Goal: Complete application form: Complete application form

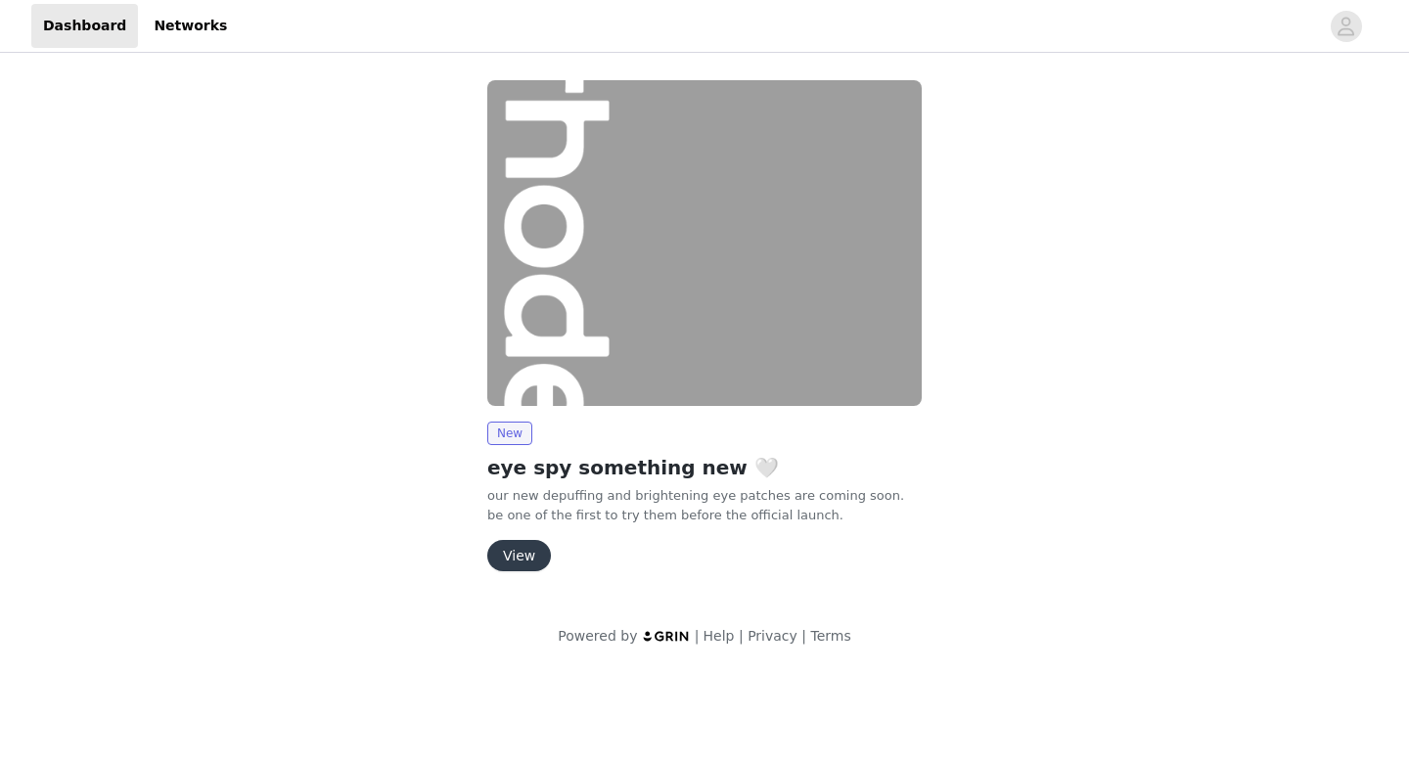
click at [519, 568] on button "View" at bounding box center [519, 555] width 64 height 31
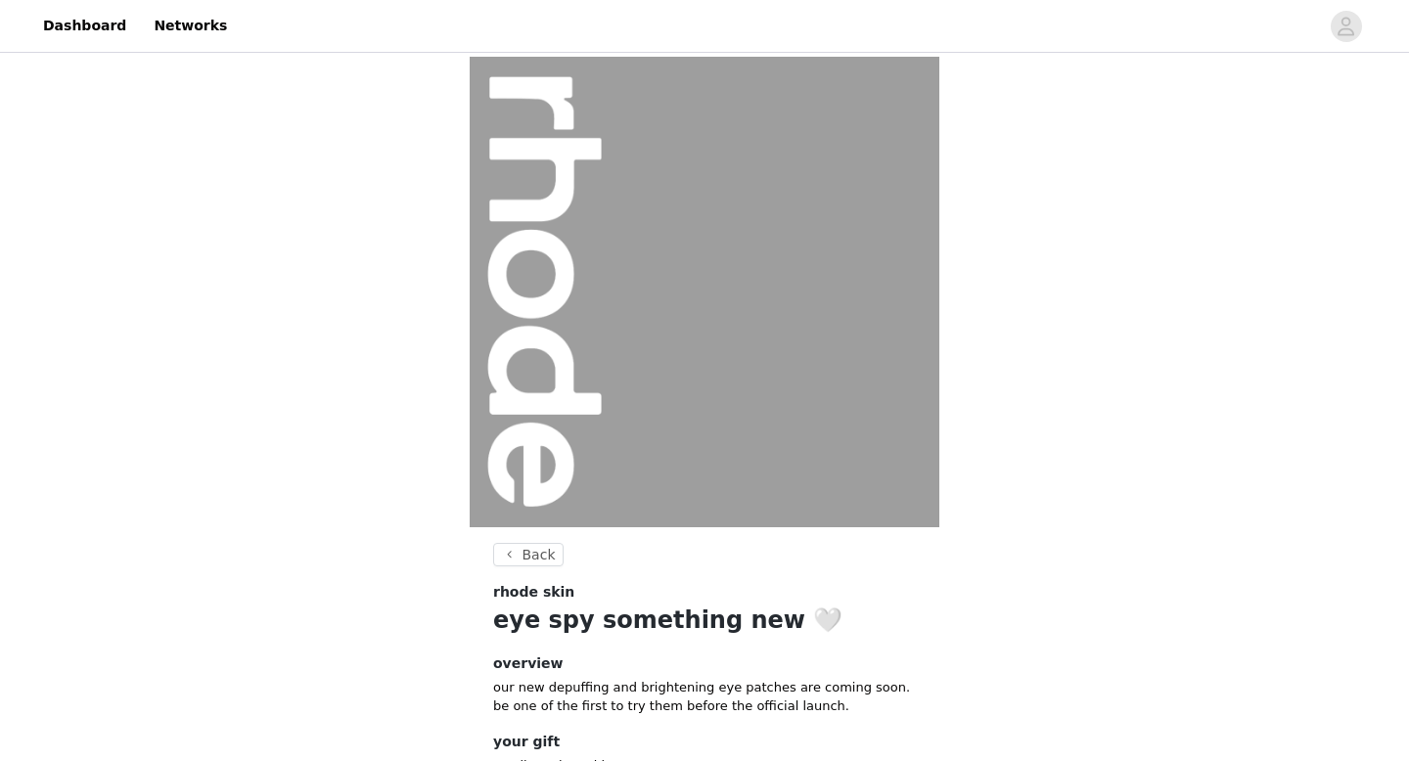
scroll to position [147, 0]
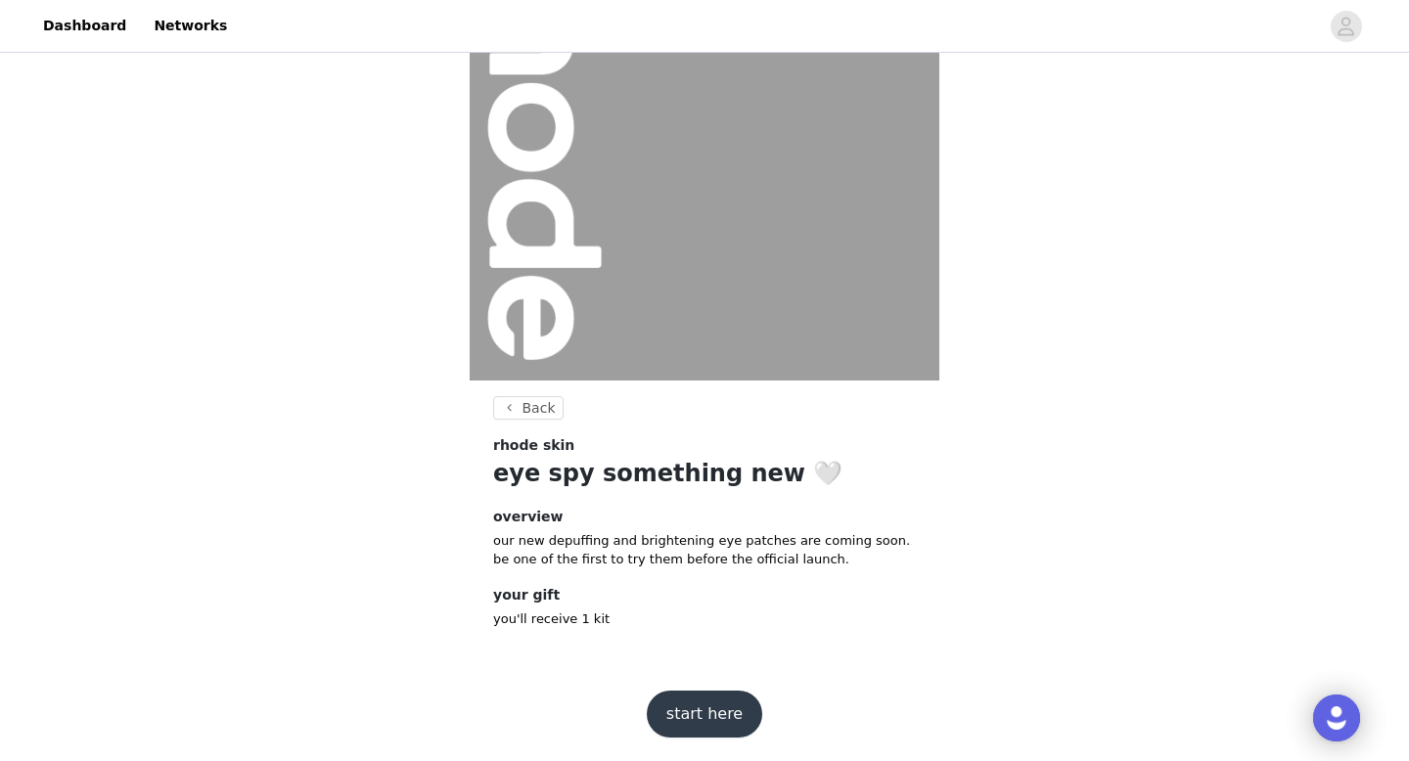
click at [678, 712] on button "start here" at bounding box center [704, 714] width 115 height 47
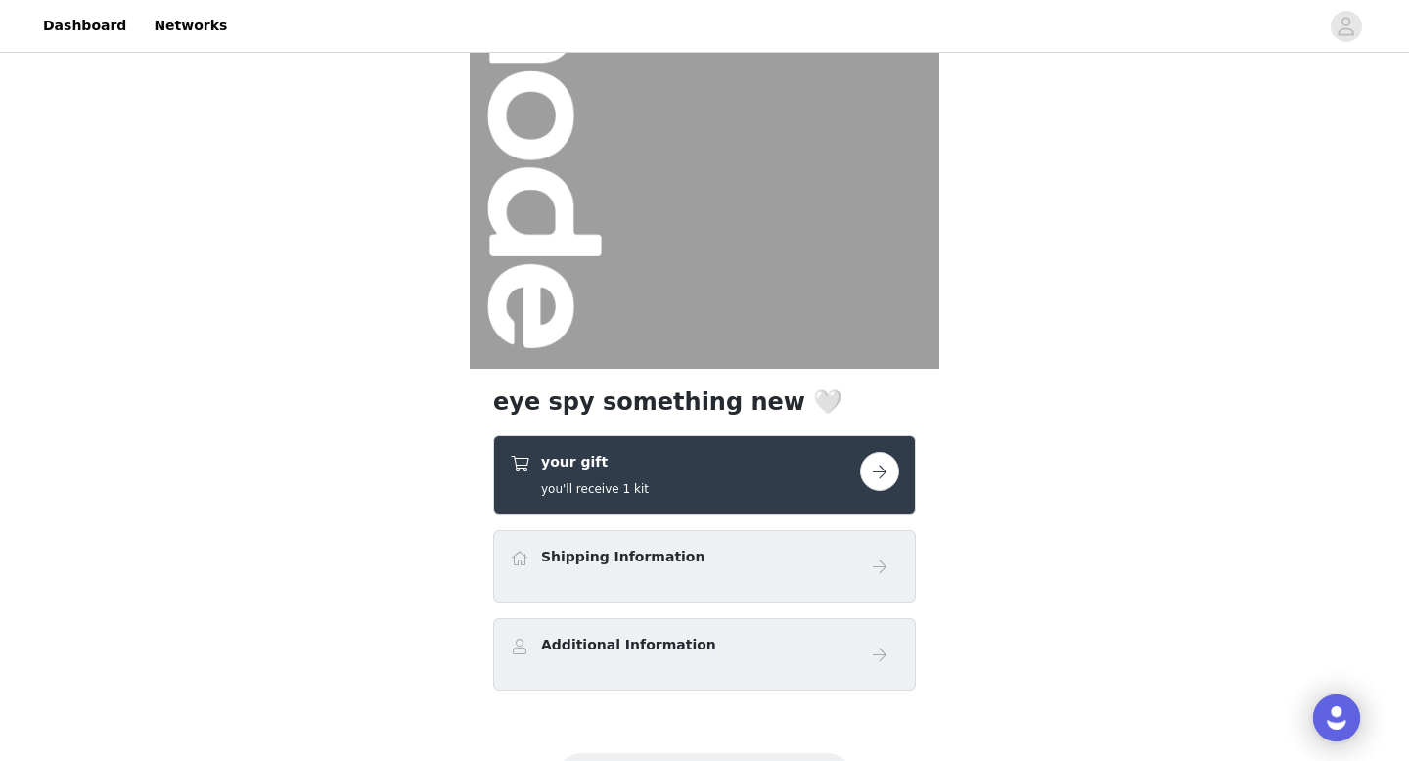
scroll to position [186, 0]
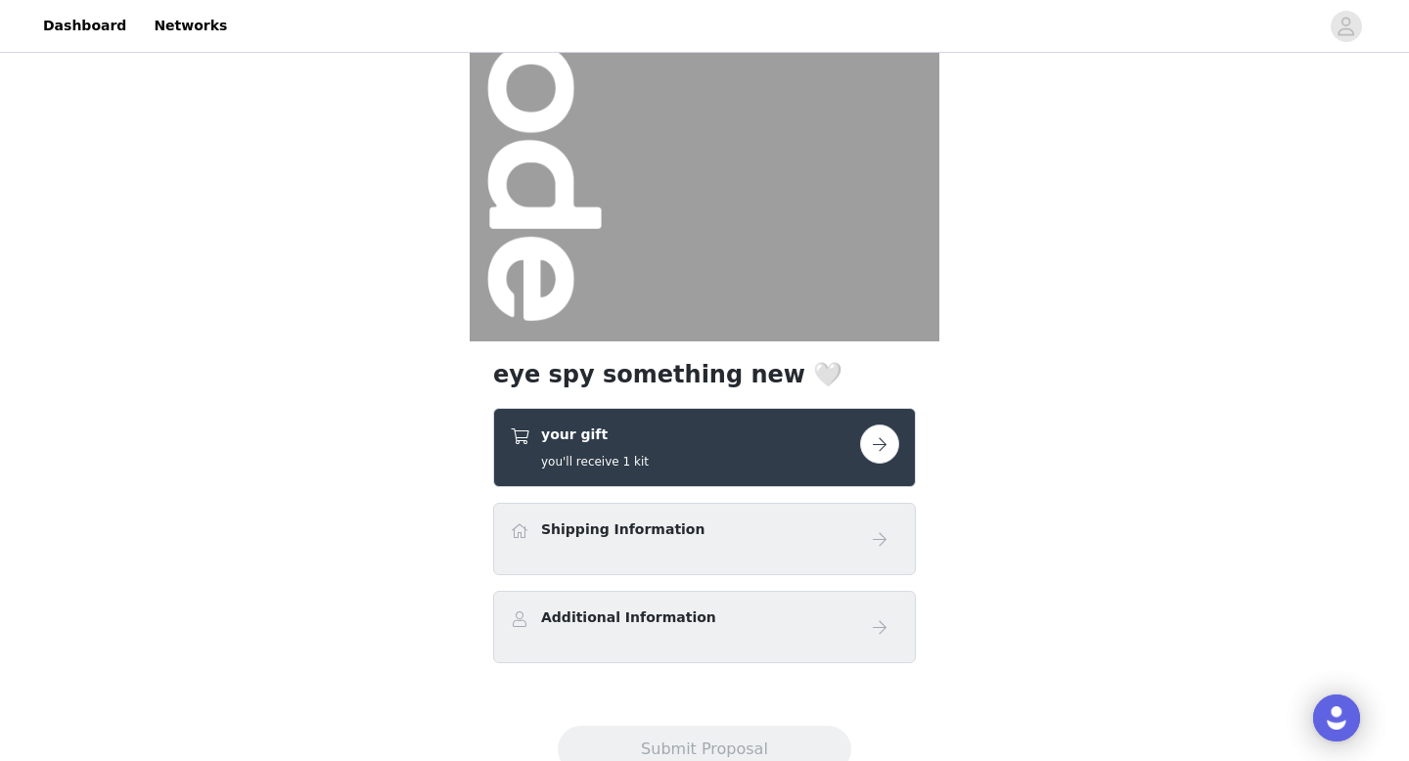
click at [717, 469] on div "your gift you'll receive 1 kit" at bounding box center [685, 448] width 350 height 46
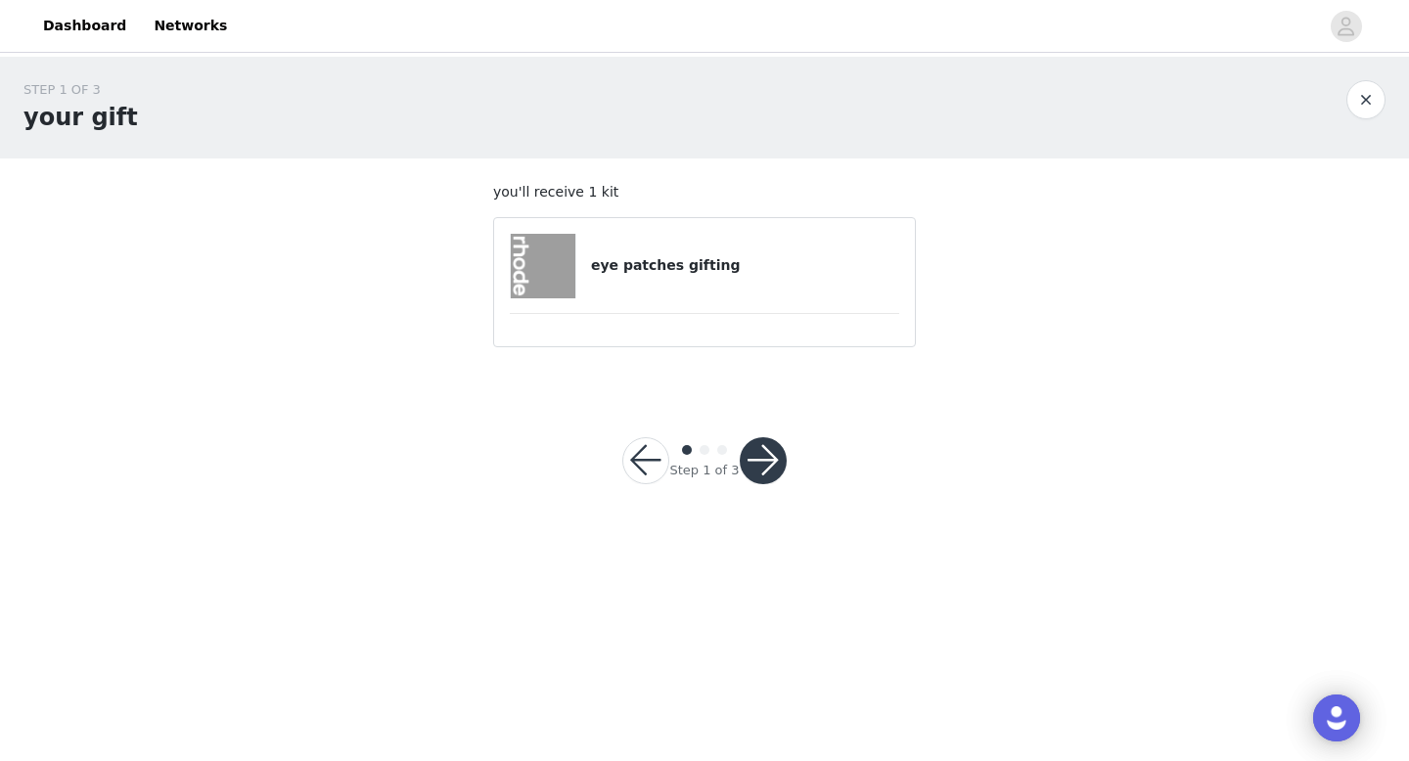
click at [694, 265] on h4 "eye patches gifting" at bounding box center [745, 265] width 308 height 21
click at [760, 453] on button "button" at bounding box center [763, 460] width 47 height 47
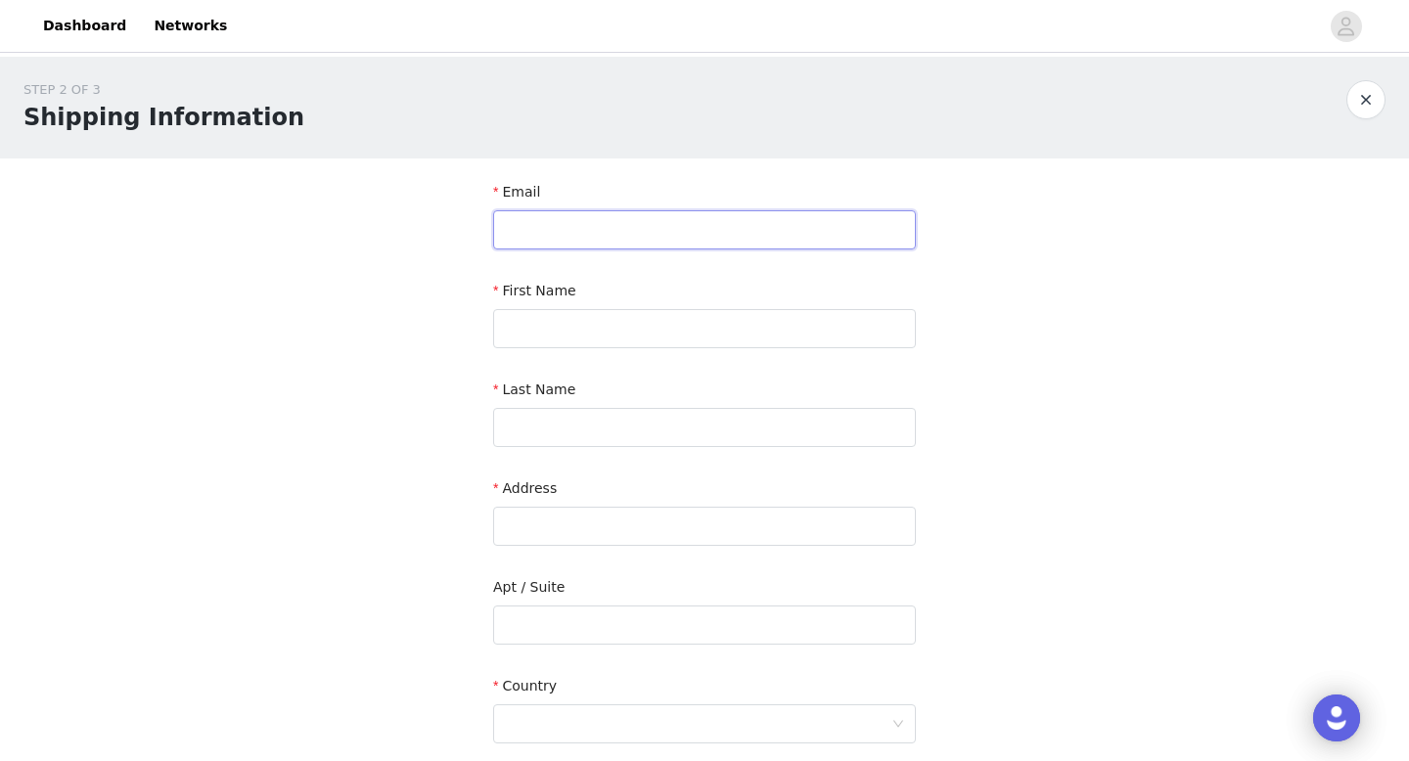
click at [640, 232] on input "text" at bounding box center [704, 229] width 423 height 39
type input "[EMAIL_ADDRESS][DOMAIN_NAME]"
type input "[PERSON_NAME]"
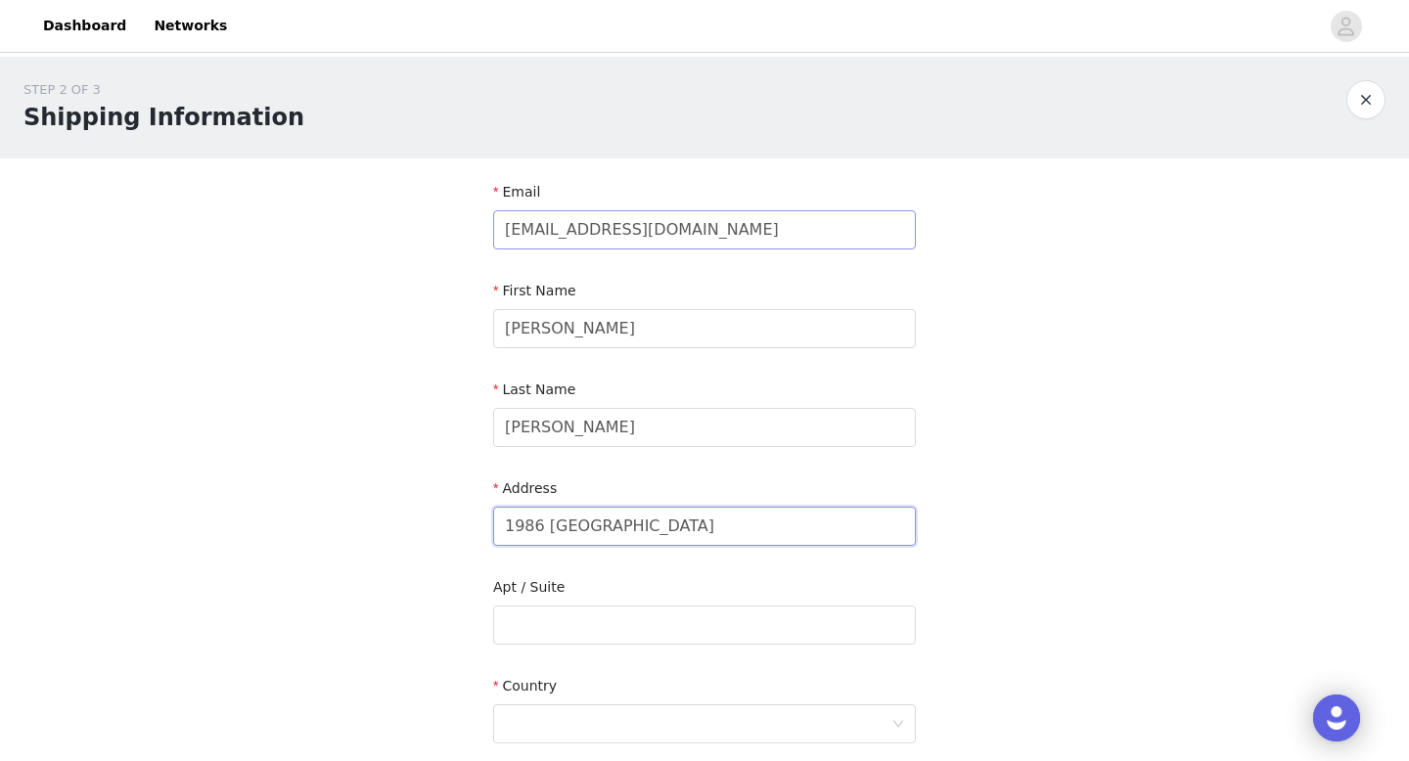
type input "1986 [GEOGRAPHIC_DATA]"
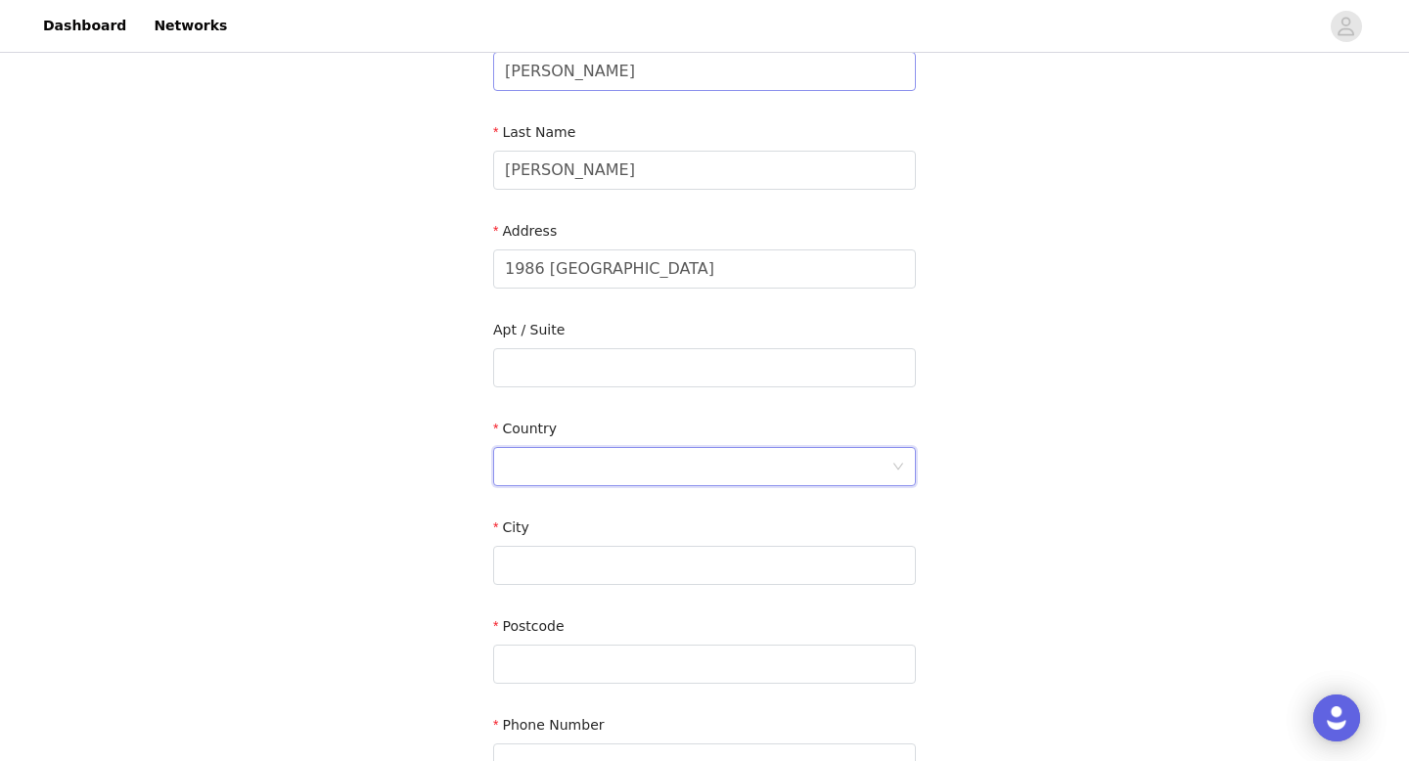
scroll to position [302, 0]
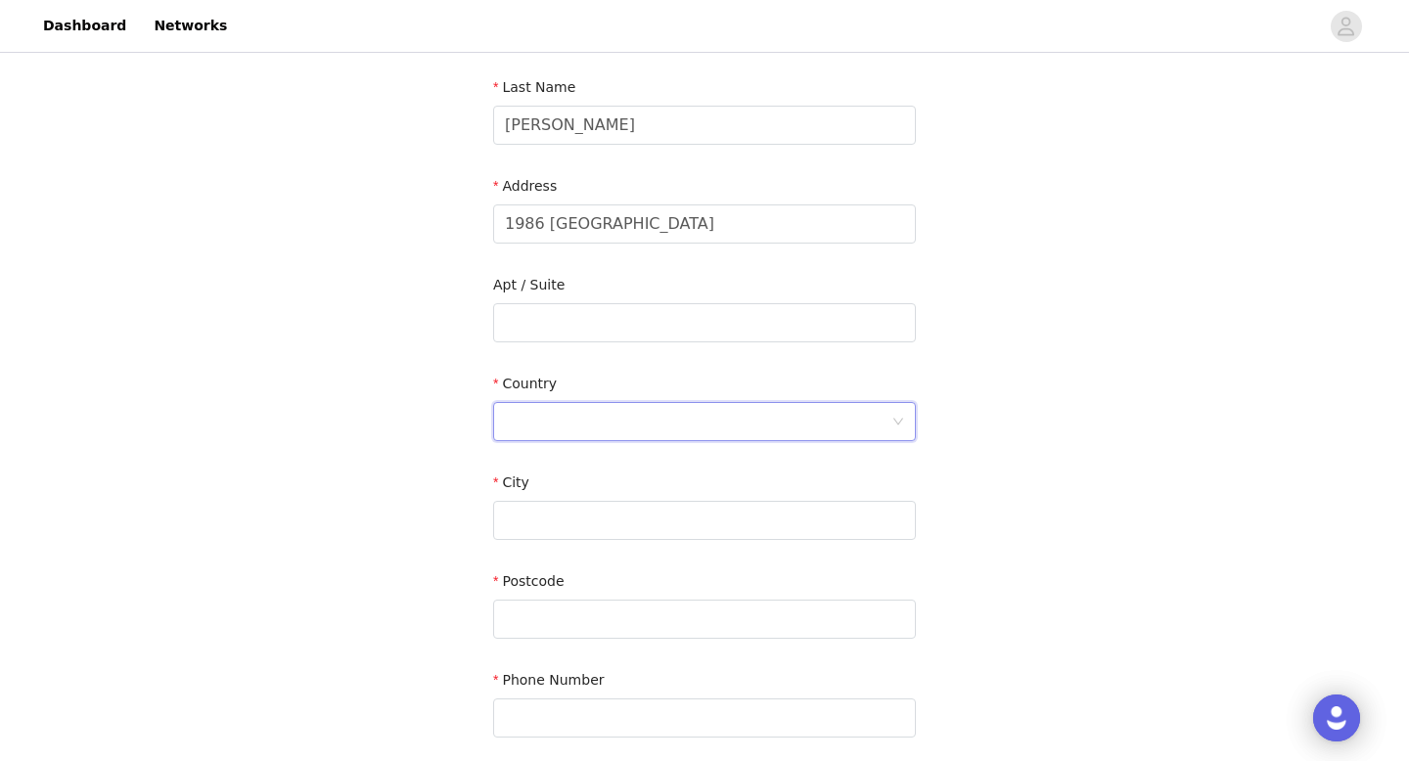
click at [907, 429] on div at bounding box center [704, 421] width 423 height 39
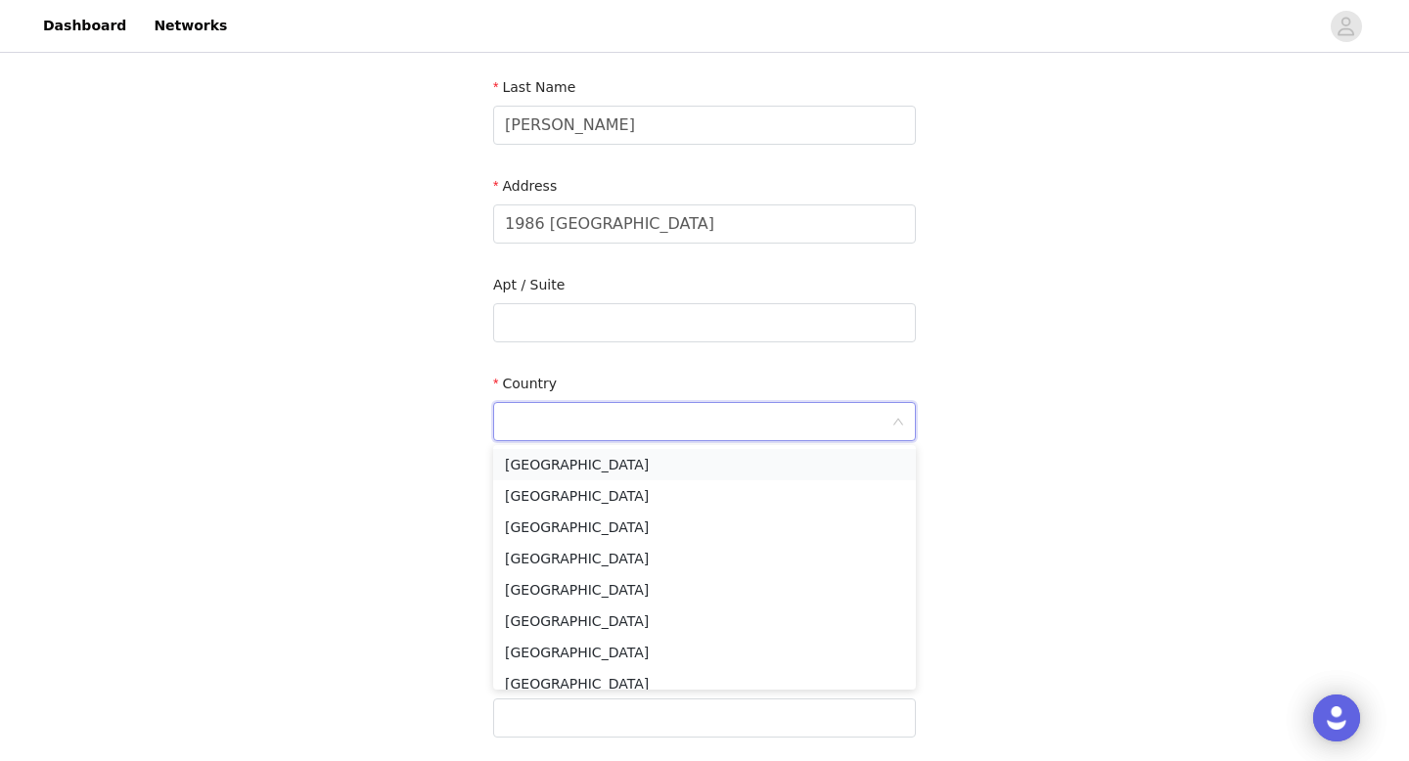
click at [846, 461] on li "[GEOGRAPHIC_DATA]" at bounding box center [704, 464] width 423 height 31
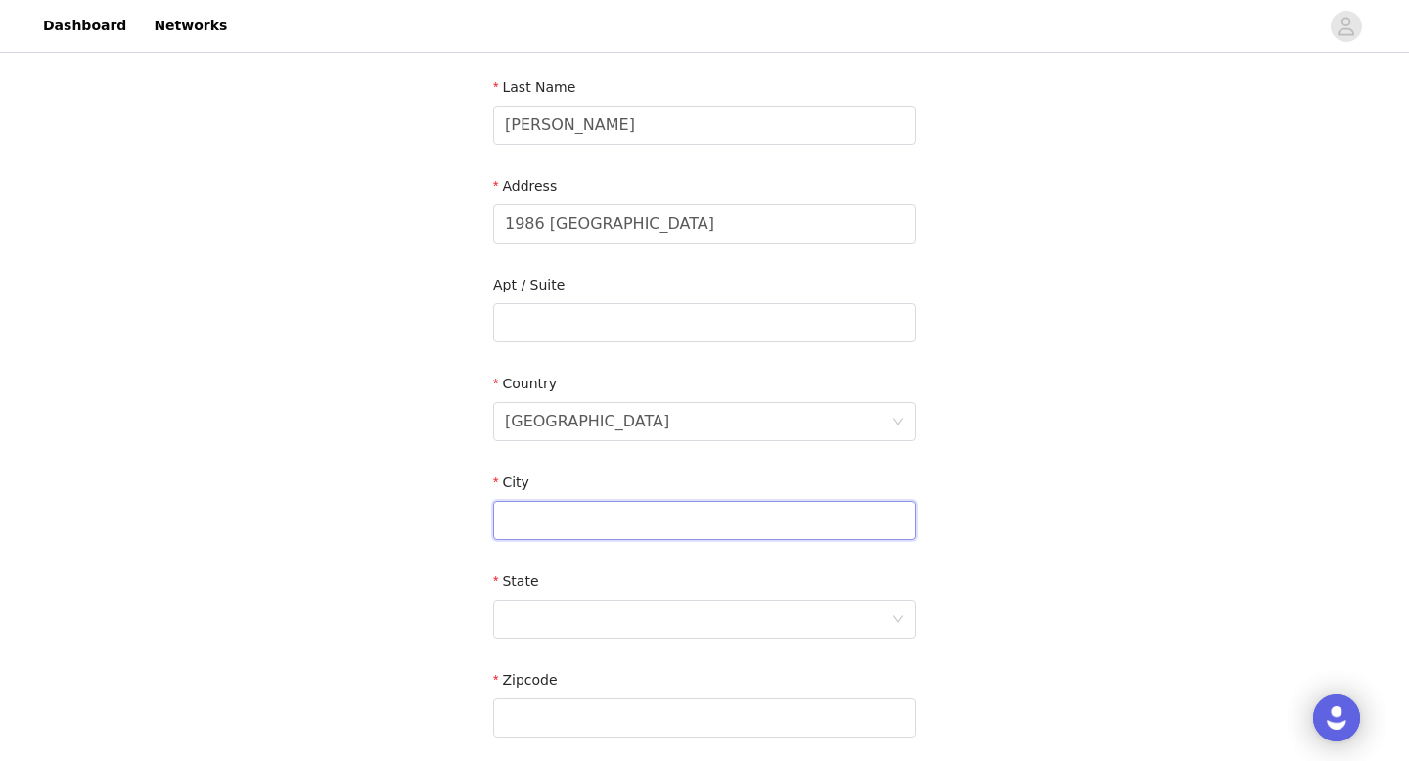
click at [694, 507] on input "text" at bounding box center [704, 520] width 423 height 39
type input "Livermore"
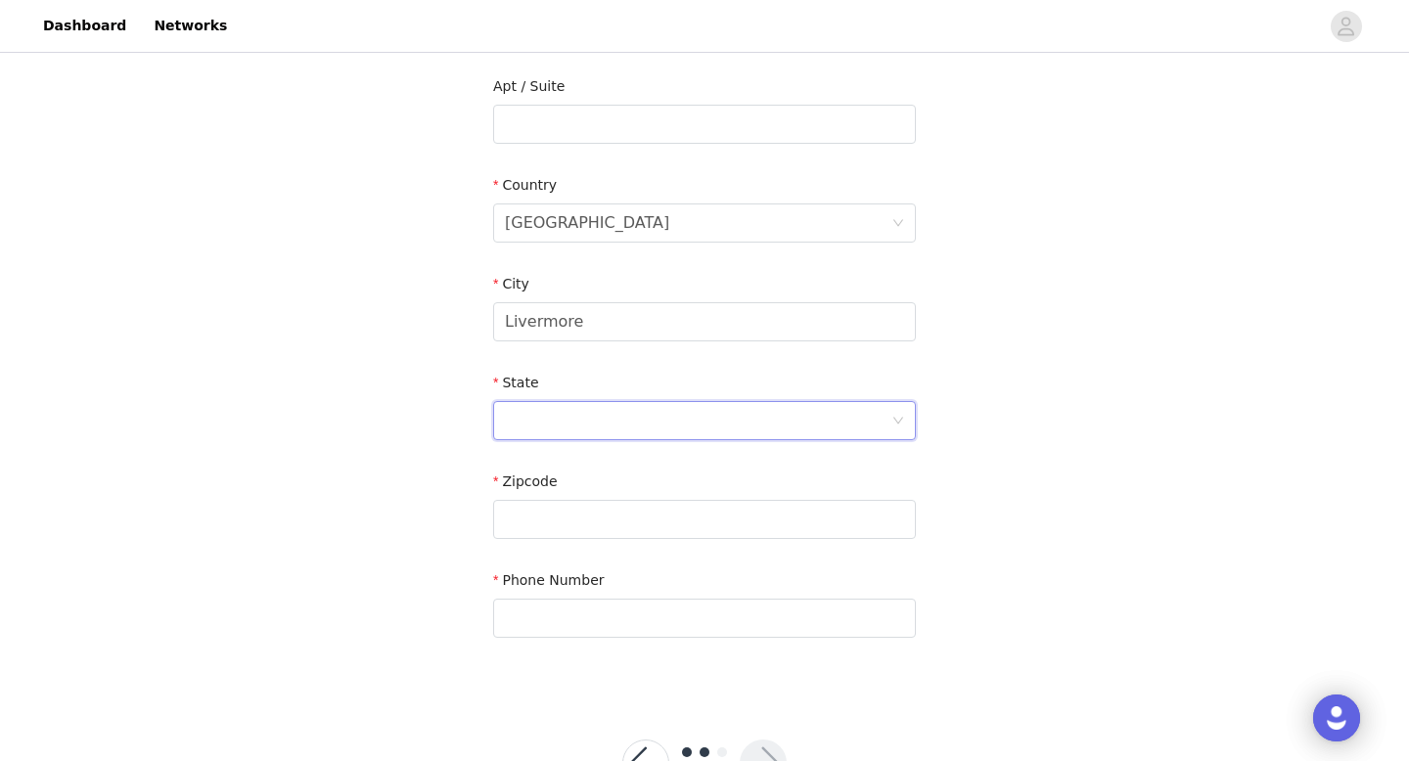
scroll to position [535, 0]
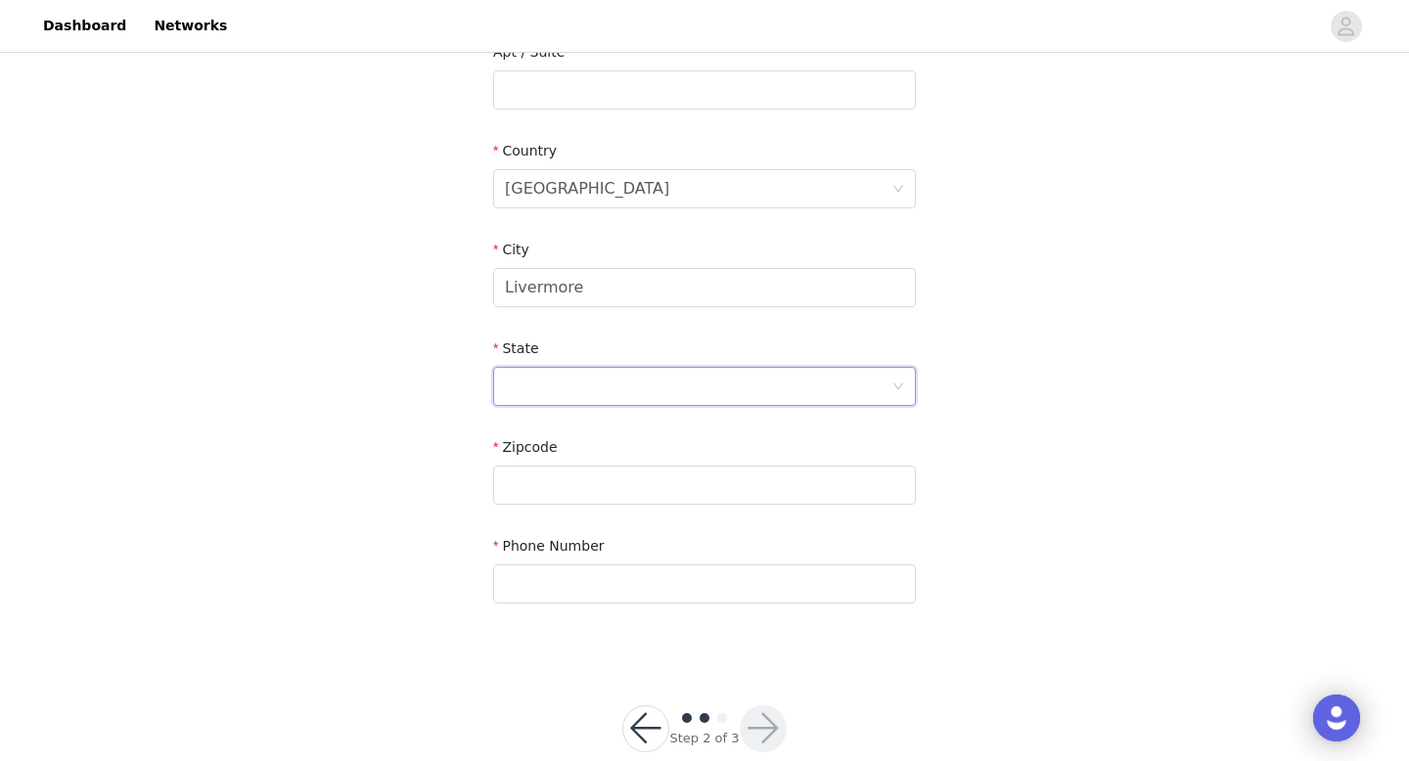
click at [895, 385] on icon "icon: down" at bounding box center [899, 387] width 12 height 12
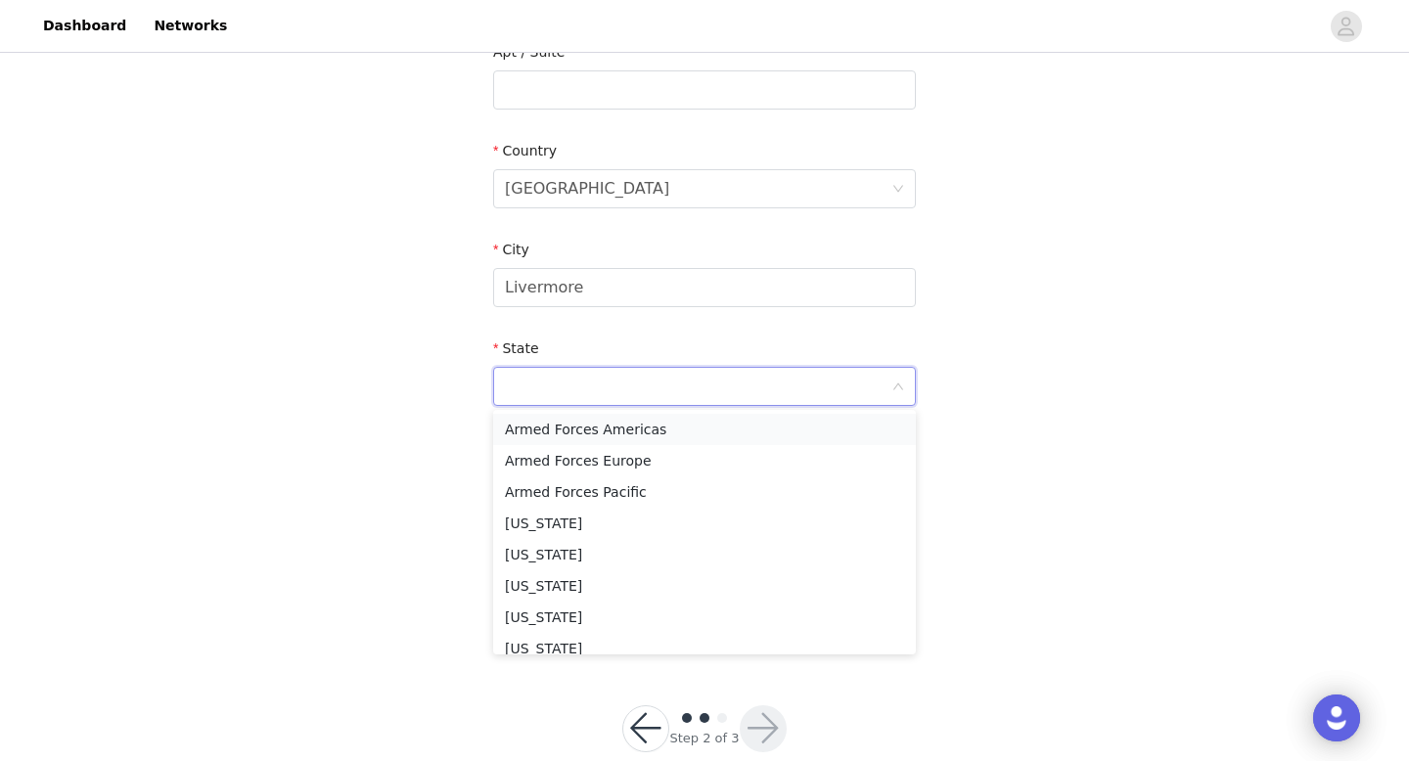
scroll to position [193, 0]
click at [653, 490] on li "[US_STATE]" at bounding box center [704, 487] width 423 height 31
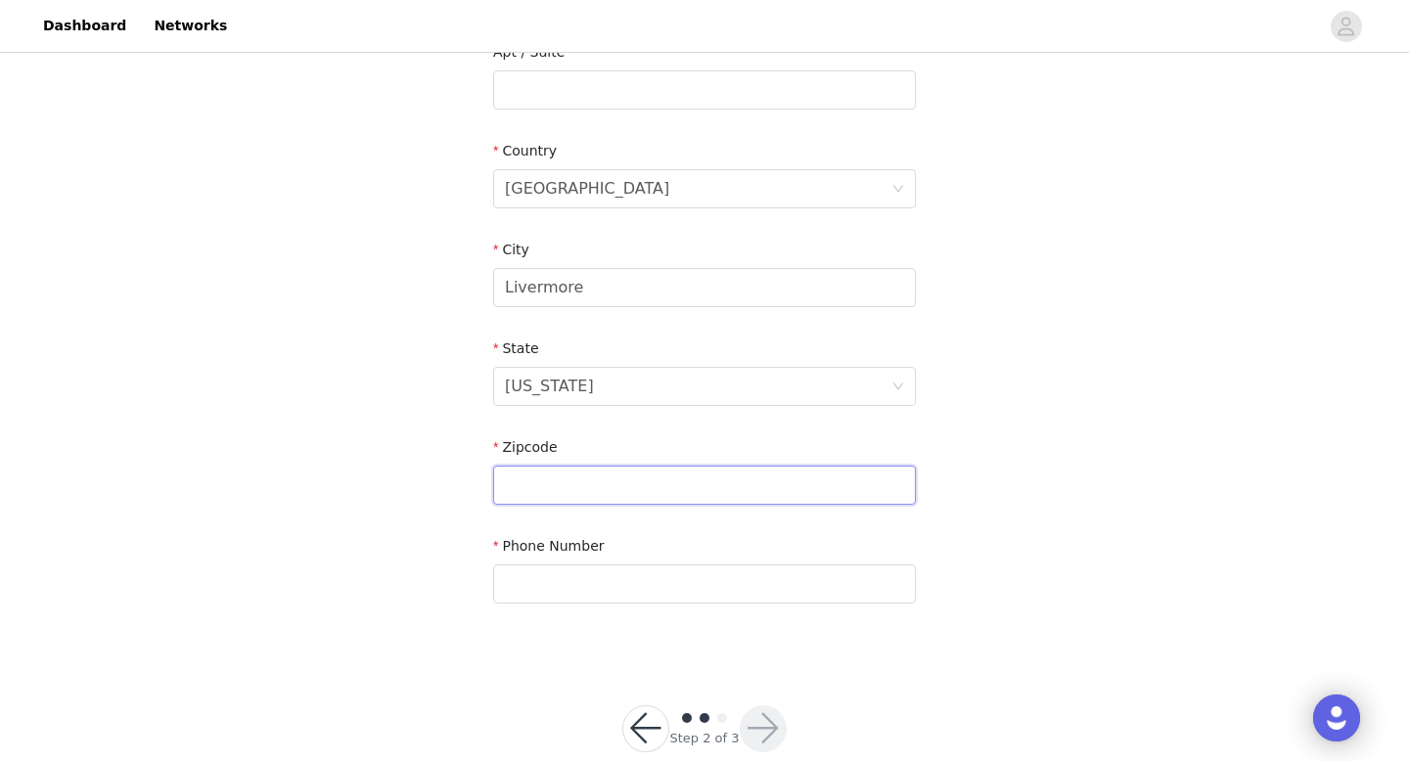
click at [600, 489] on input "text" at bounding box center [704, 485] width 423 height 39
type input "94550"
click at [553, 584] on input "text" at bounding box center [704, 584] width 423 height 39
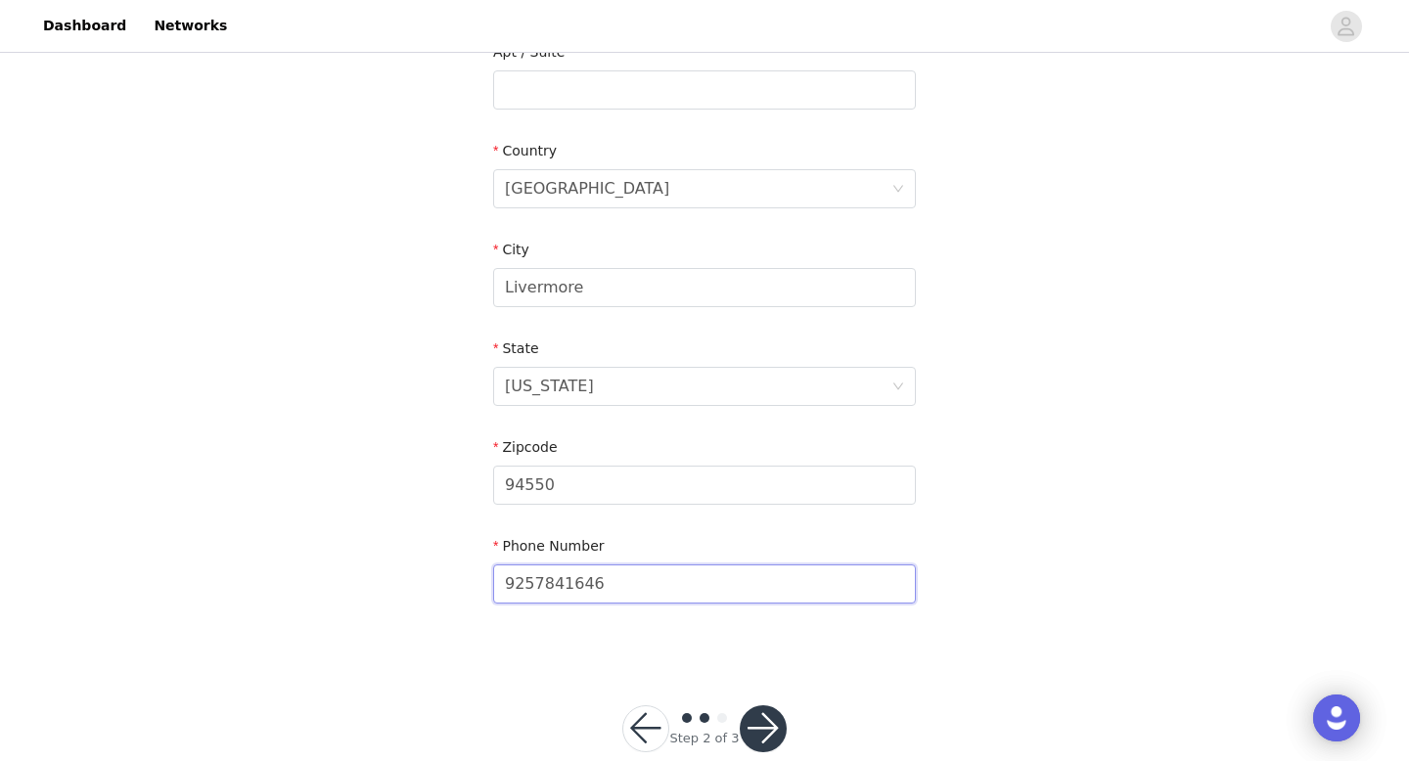
type input "9257841646"
click at [762, 728] on button "button" at bounding box center [763, 729] width 47 height 47
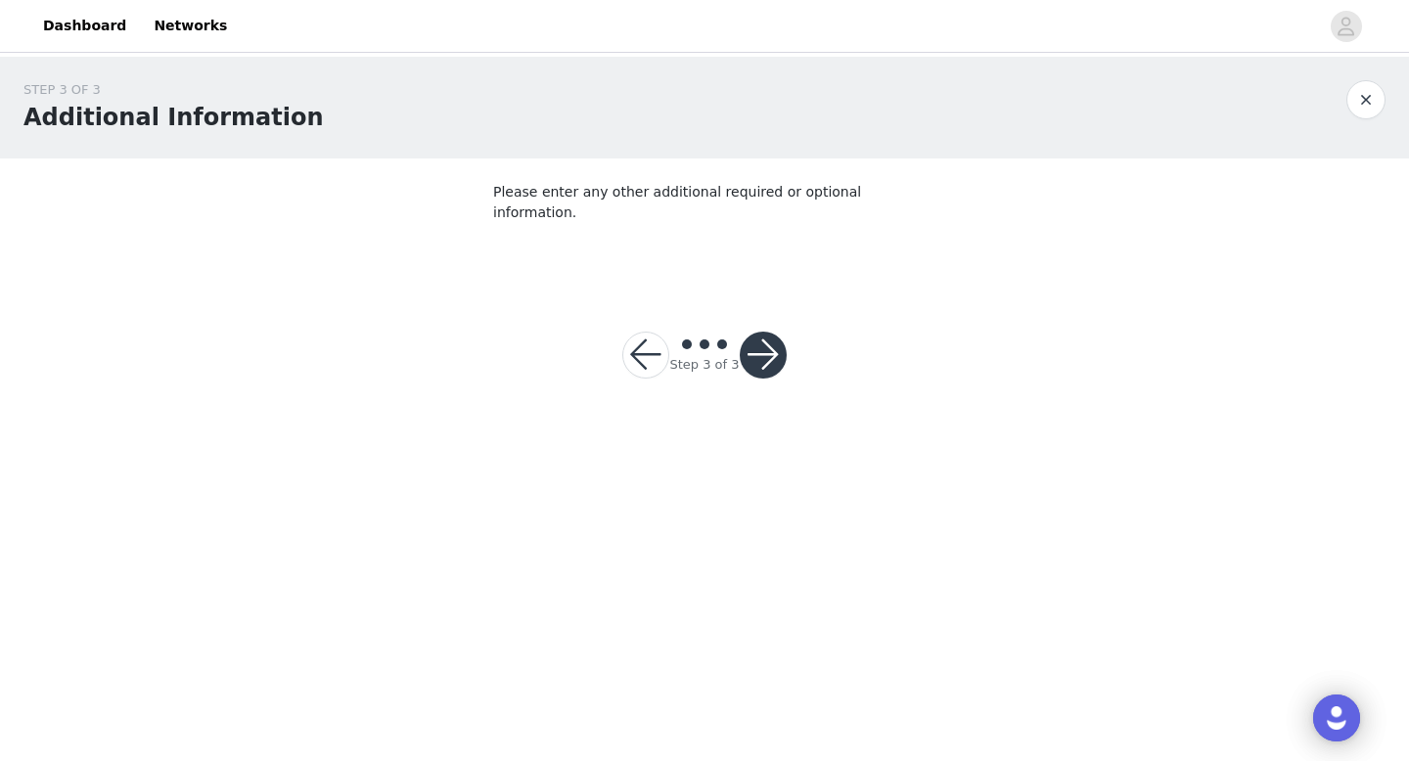
click at [767, 344] on button "button" at bounding box center [763, 355] width 47 height 47
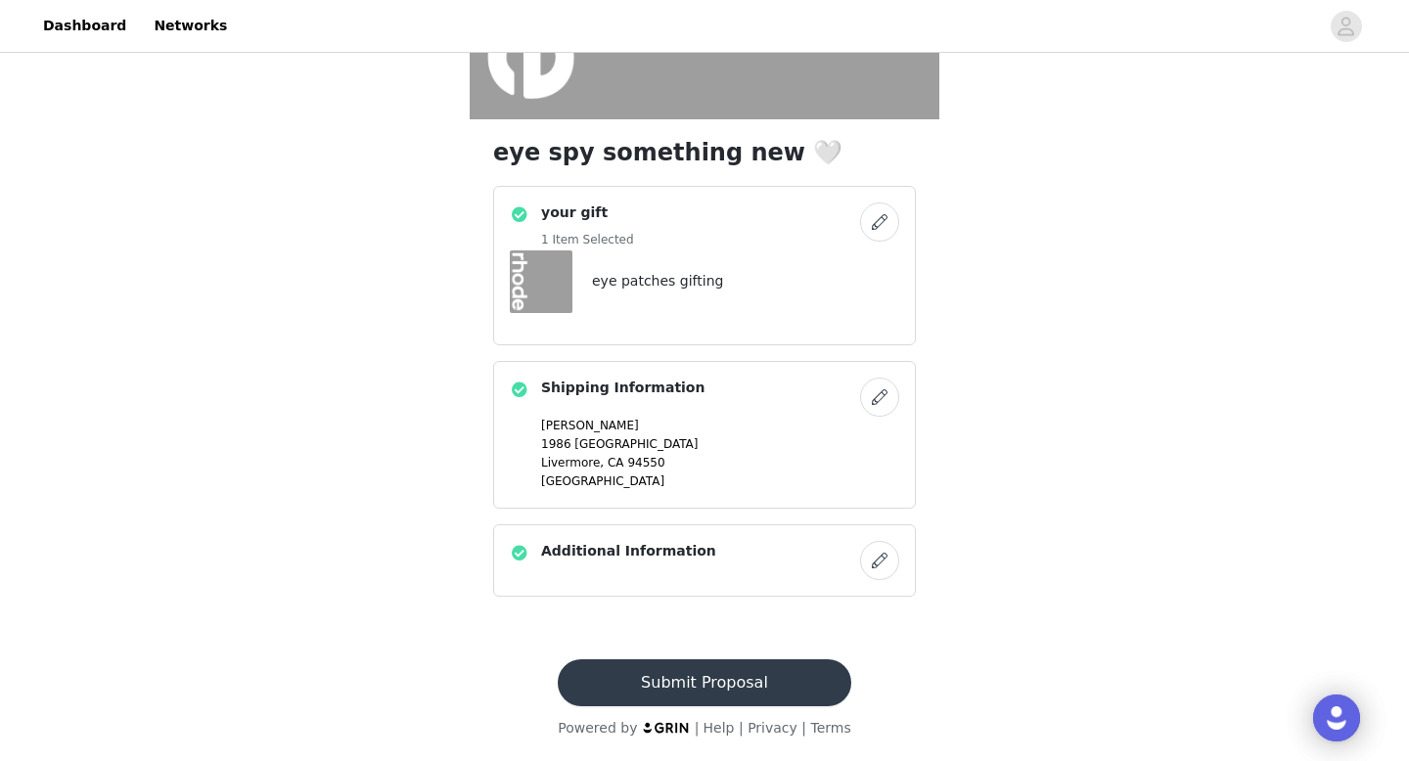
scroll to position [408, 0]
click at [689, 688] on button "Submit Proposal" at bounding box center [704, 683] width 293 height 47
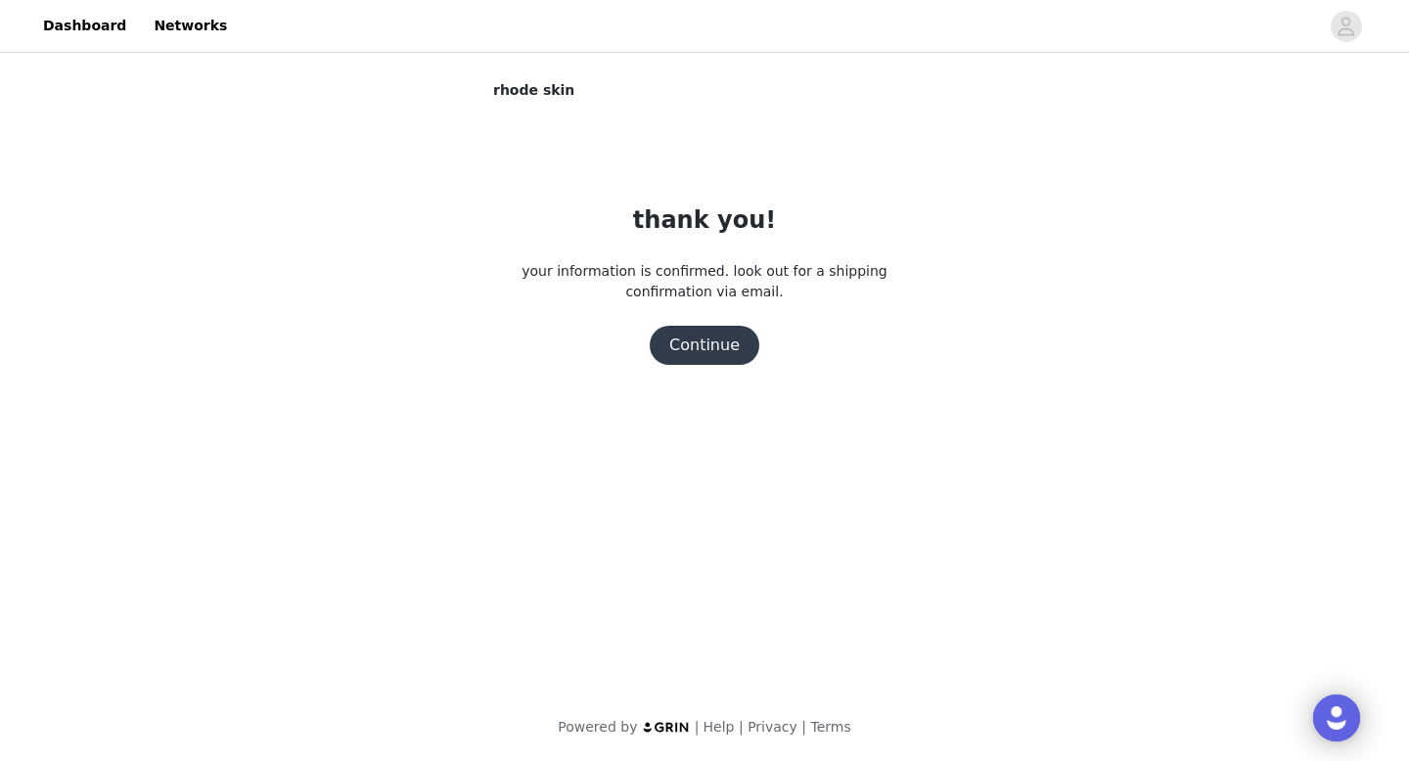
click at [732, 345] on button "Continue" at bounding box center [705, 345] width 110 height 39
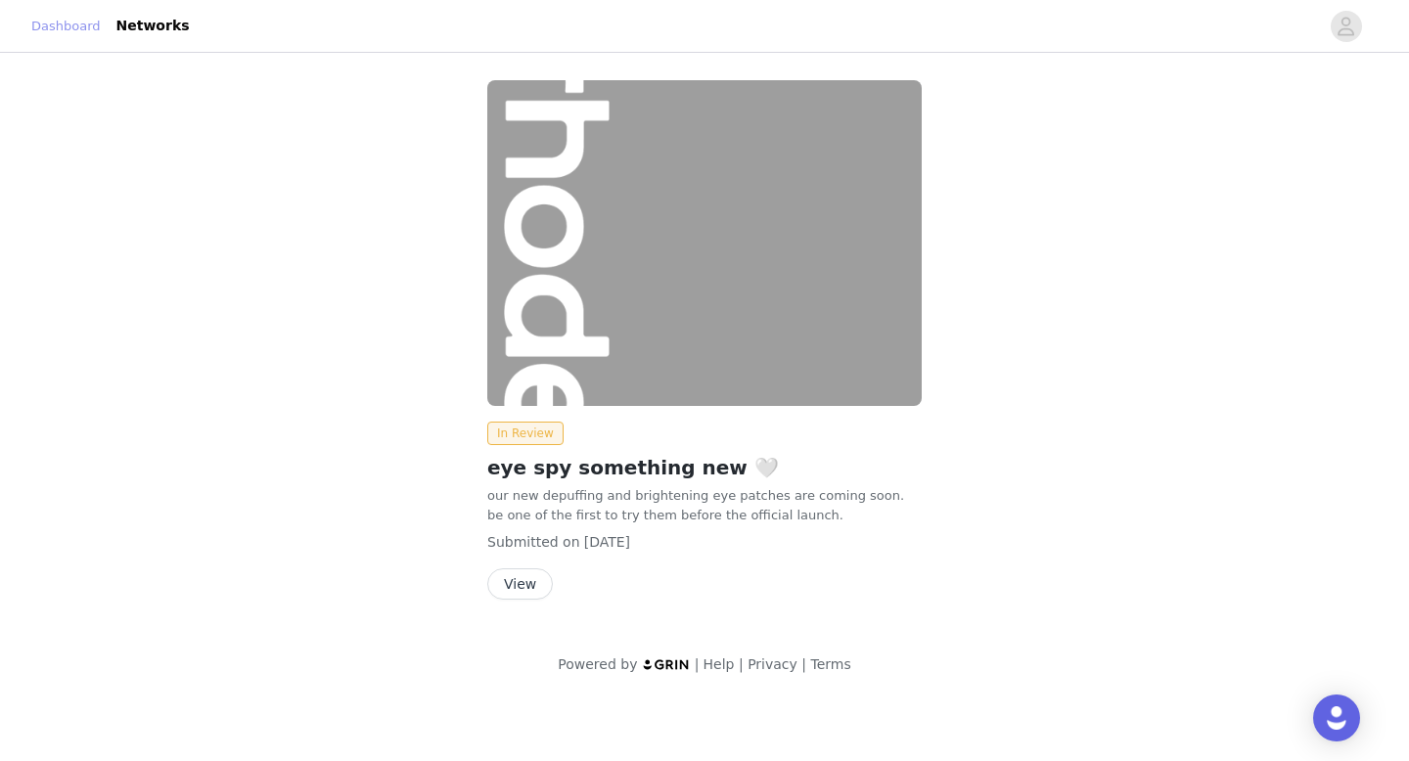
click at [96, 34] on link "Dashboard" at bounding box center [65, 27] width 69 height 20
click at [87, 33] on link "Dashboard" at bounding box center [65, 27] width 69 height 20
click at [173, 33] on link "Networks" at bounding box center [153, 26] width 97 height 44
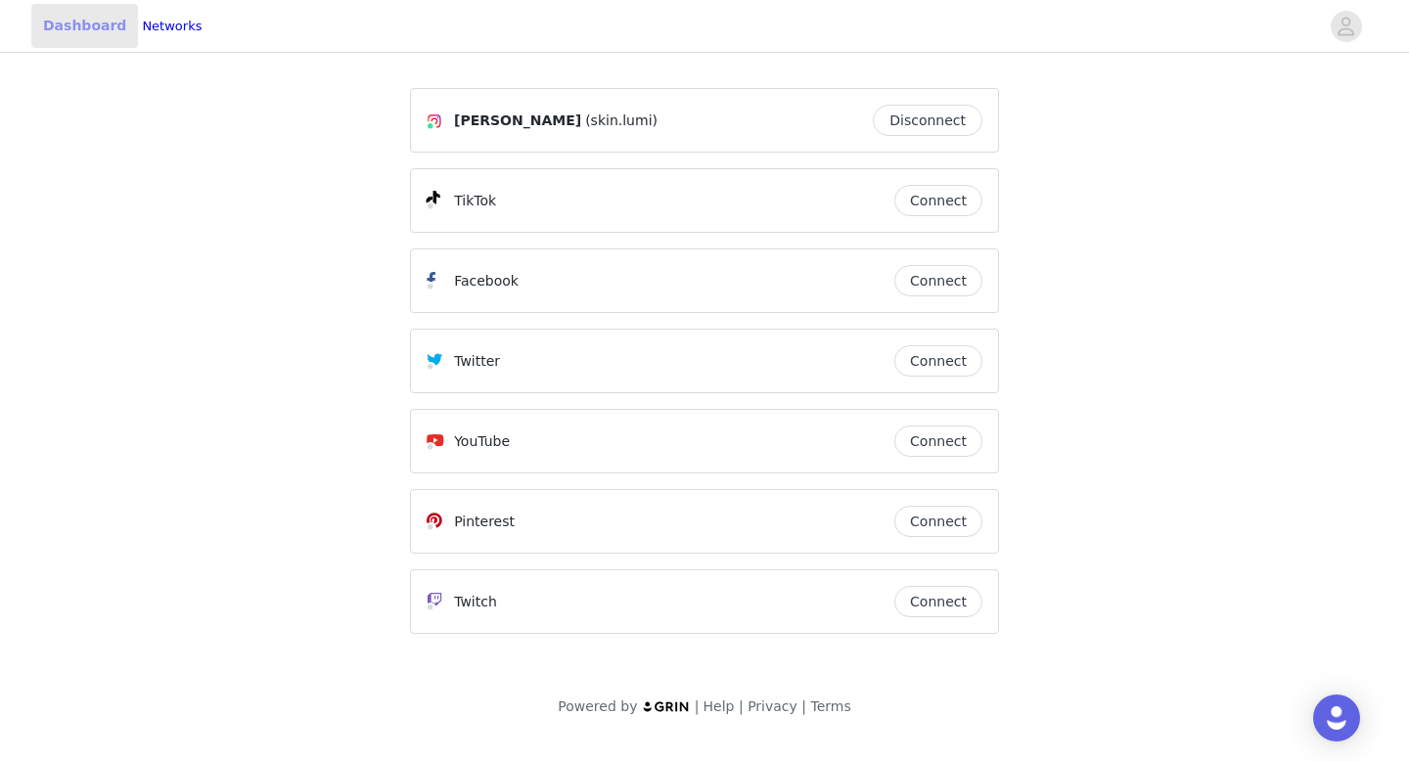
click at [108, 28] on link "Dashboard" at bounding box center [84, 26] width 107 height 44
